Goal: Information Seeking & Learning: Learn about a topic

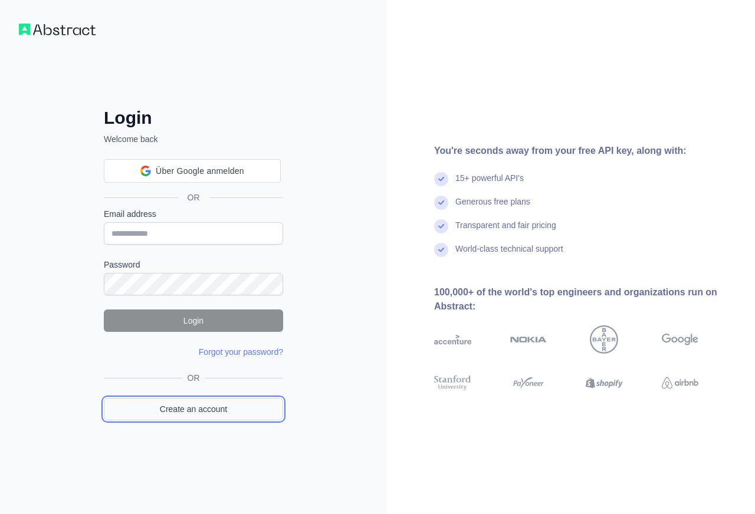
click at [196, 411] on link "Create an account" at bounding box center [193, 409] width 179 height 22
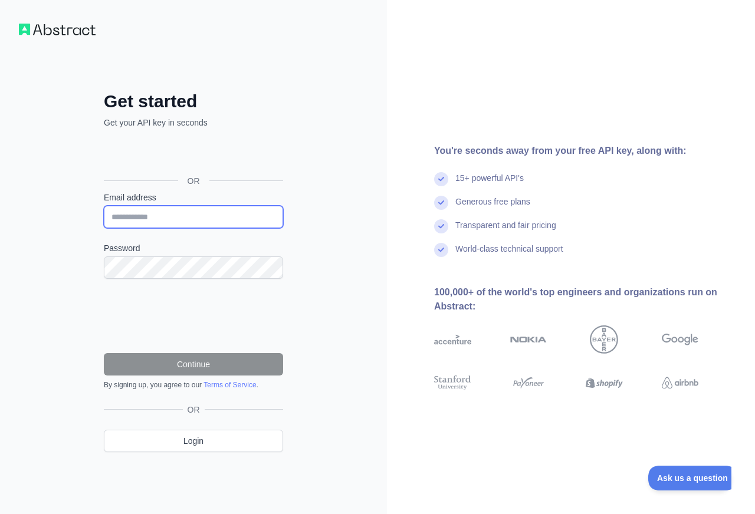
click at [222, 219] on input "Email address" at bounding box center [193, 217] width 179 height 22
type input "**********"
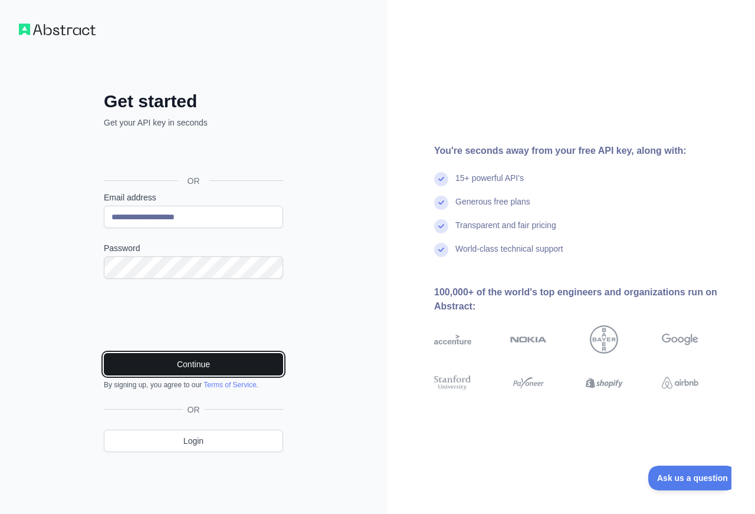
click at [199, 365] on button "Continue" at bounding box center [193, 364] width 179 height 22
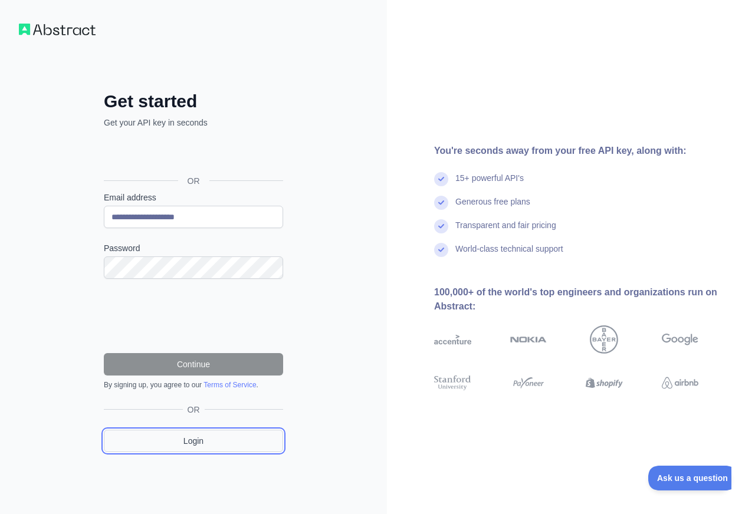
click at [179, 444] on link "Login" at bounding box center [193, 441] width 179 height 22
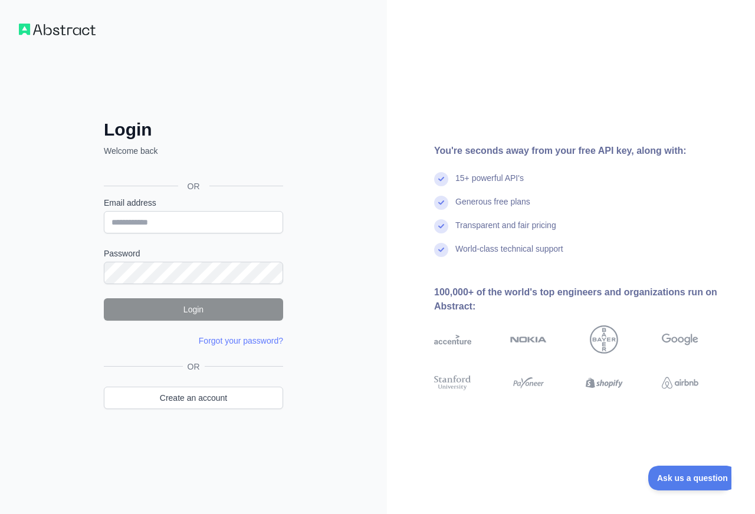
type input "**********"
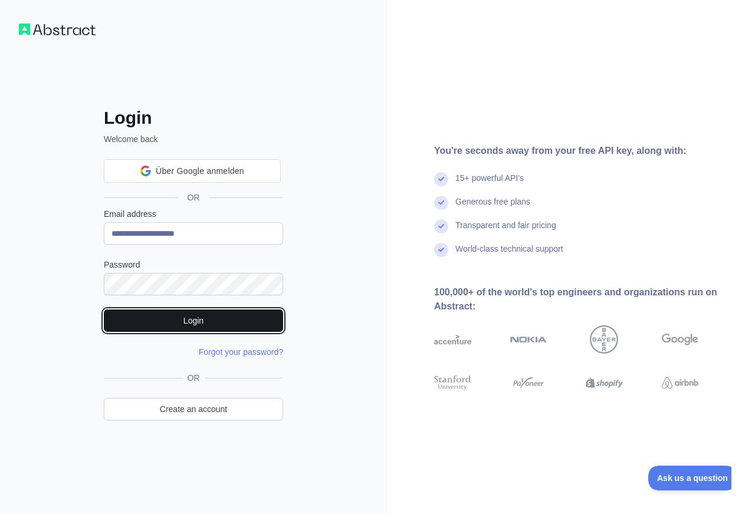
click at [210, 321] on button "Login" at bounding box center [193, 321] width 179 height 22
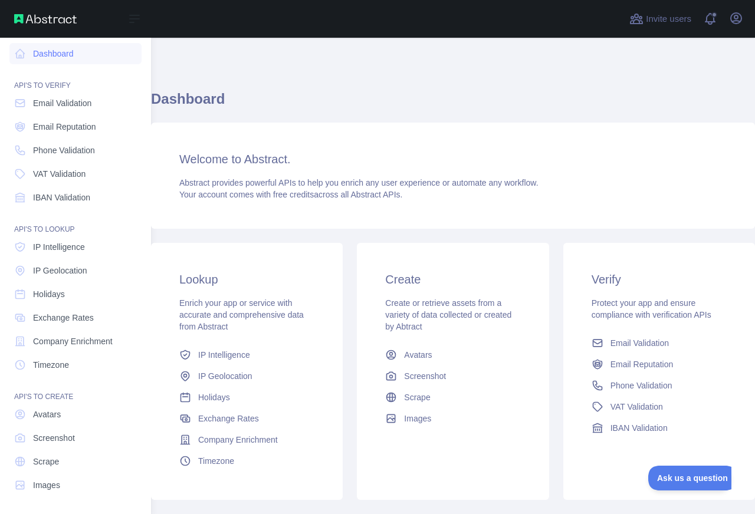
scroll to position [5, 0]
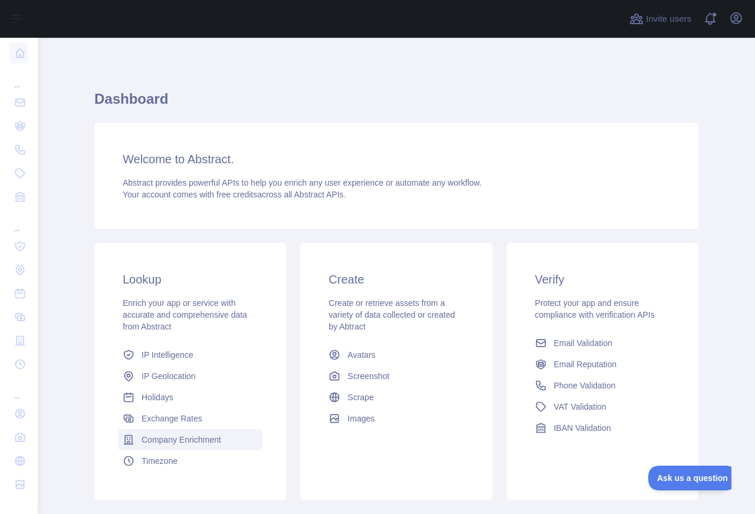
click at [151, 443] on span "Company Enrichment" at bounding box center [182, 440] width 80 height 12
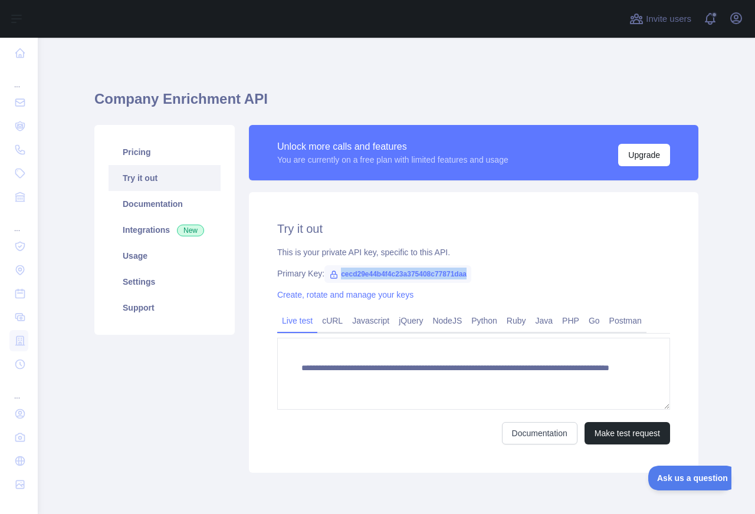
drag, startPoint x: 465, startPoint y: 275, endPoint x: 340, endPoint y: 274, distance: 125.1
click at [340, 274] on span "cecd29e44b4f4c23a375408c77871daa" at bounding box center [397, 274] width 147 height 18
copy span "cecd29e44b4f4c23a375408c77871daa"
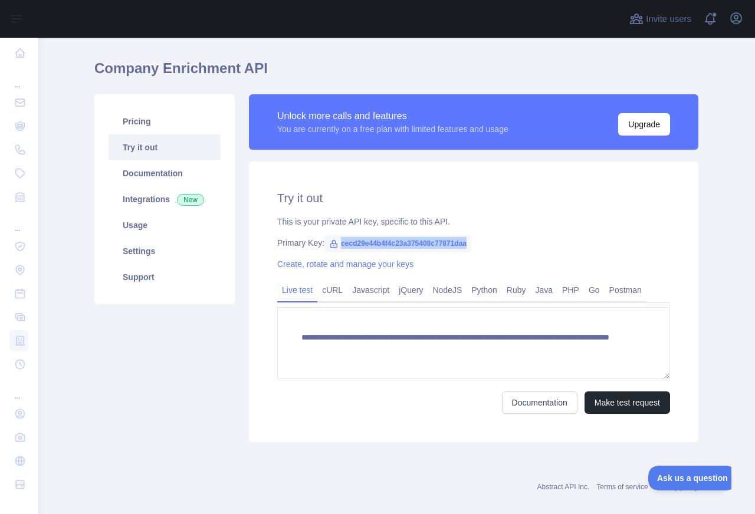
scroll to position [44, 0]
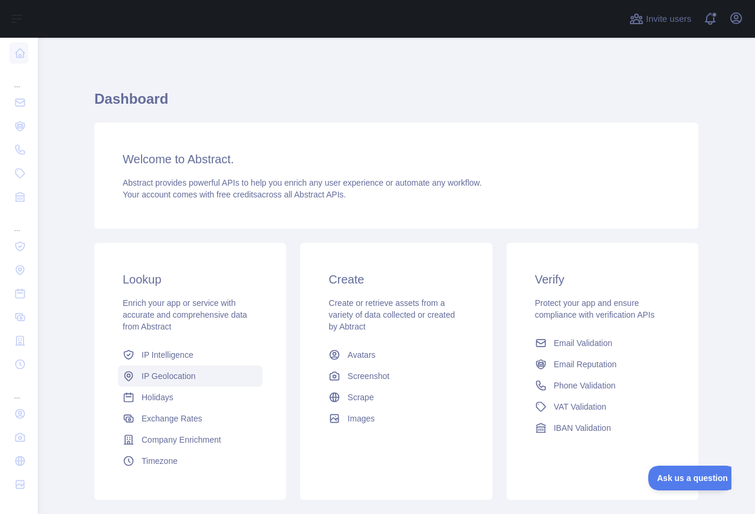
click at [162, 376] on span "IP Geolocation" at bounding box center [169, 377] width 54 height 12
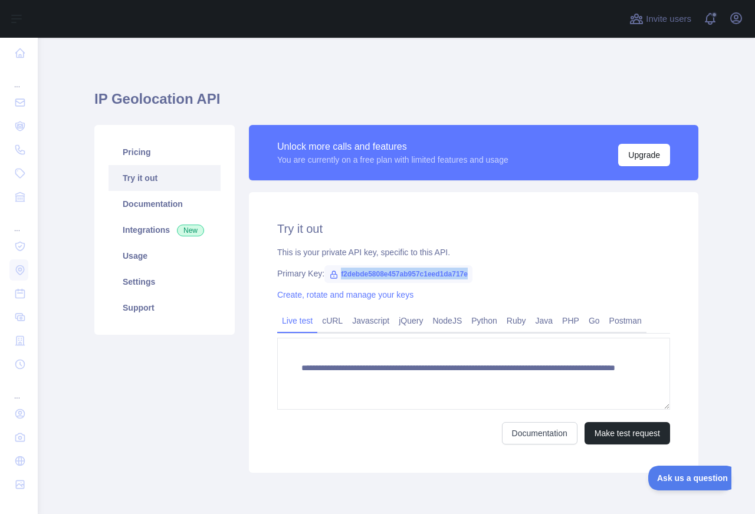
drag, startPoint x: 463, startPoint y: 274, endPoint x: 339, endPoint y: 277, distance: 123.3
click at [339, 277] on span "f2debde5808e457ab957c1eed1da717e" at bounding box center [398, 274] width 148 height 18
copy span "f2debde5808e457ab957c1eed1da717e"
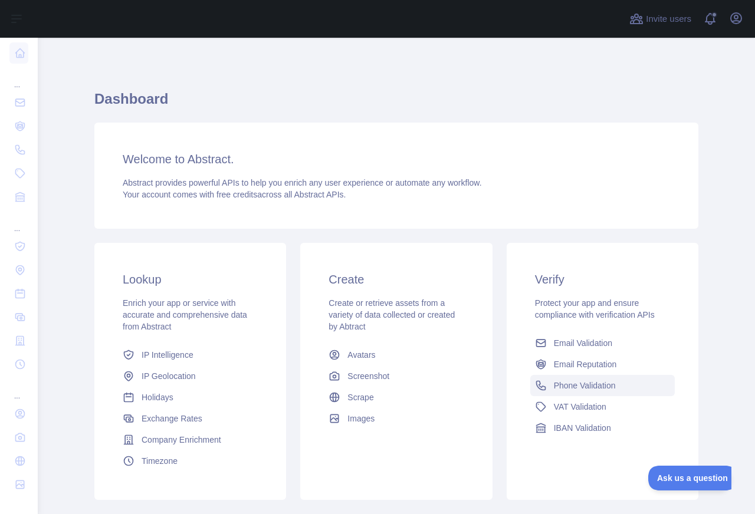
click at [580, 383] on span "Phone Validation" at bounding box center [585, 386] width 62 height 12
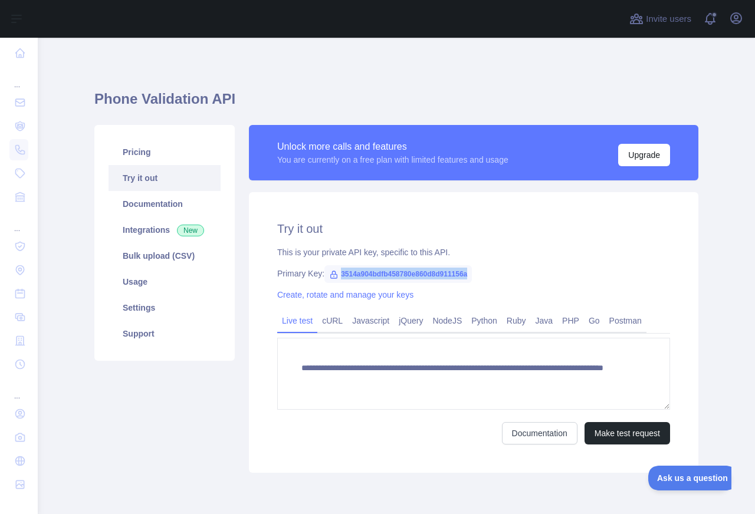
drag, startPoint x: 470, startPoint y: 274, endPoint x: 342, endPoint y: 273, distance: 128.0
click at [342, 273] on span "3514a904bdfb458780e860d8d911156a" at bounding box center [397, 274] width 147 height 18
copy span "3514a904bdfb458780e860d8d911156a"
